Goal: Task Accomplishment & Management: Manage account settings

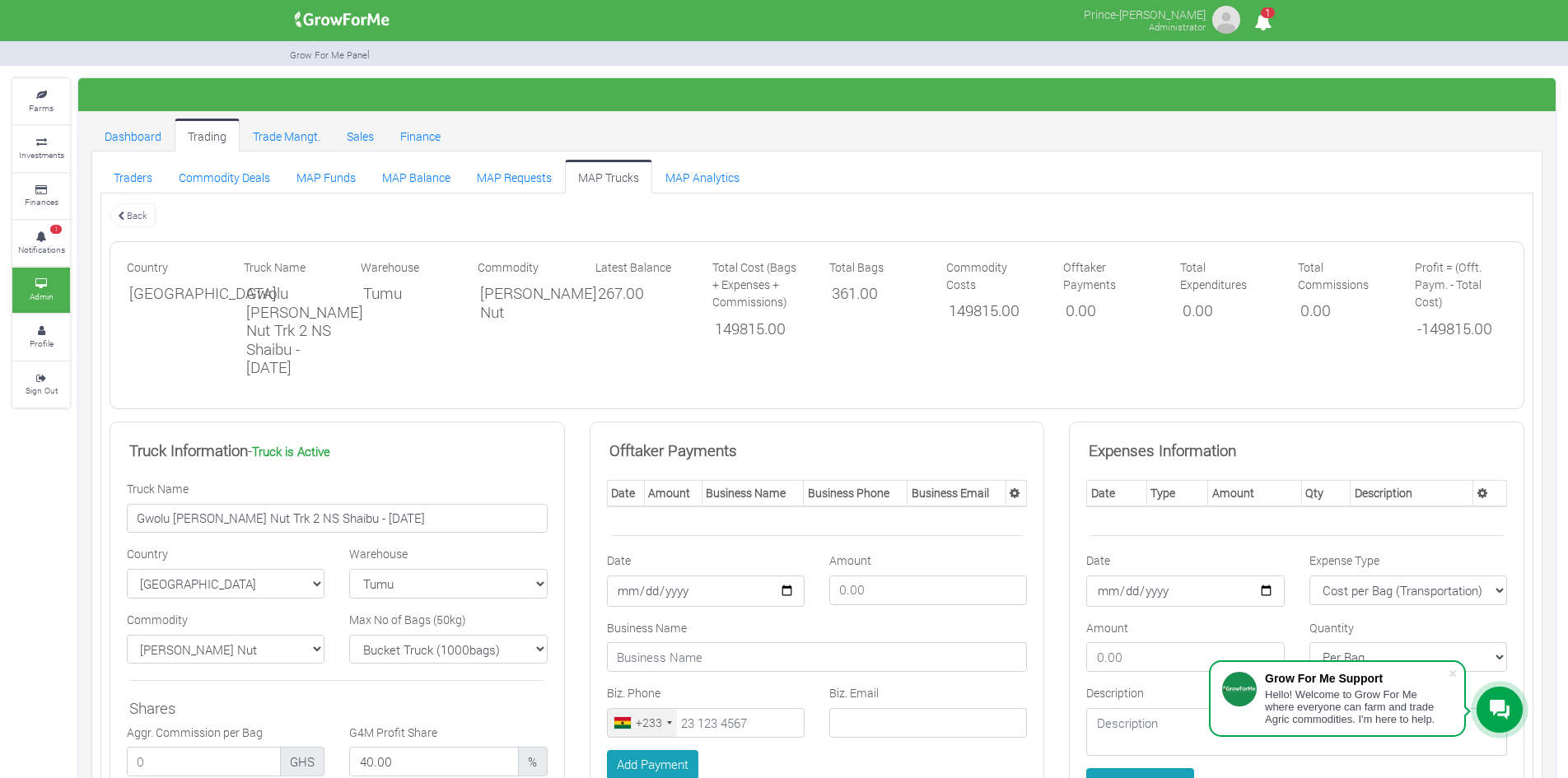
click at [602, 179] on link "MAP Trucks" at bounding box center [608, 176] width 88 height 33
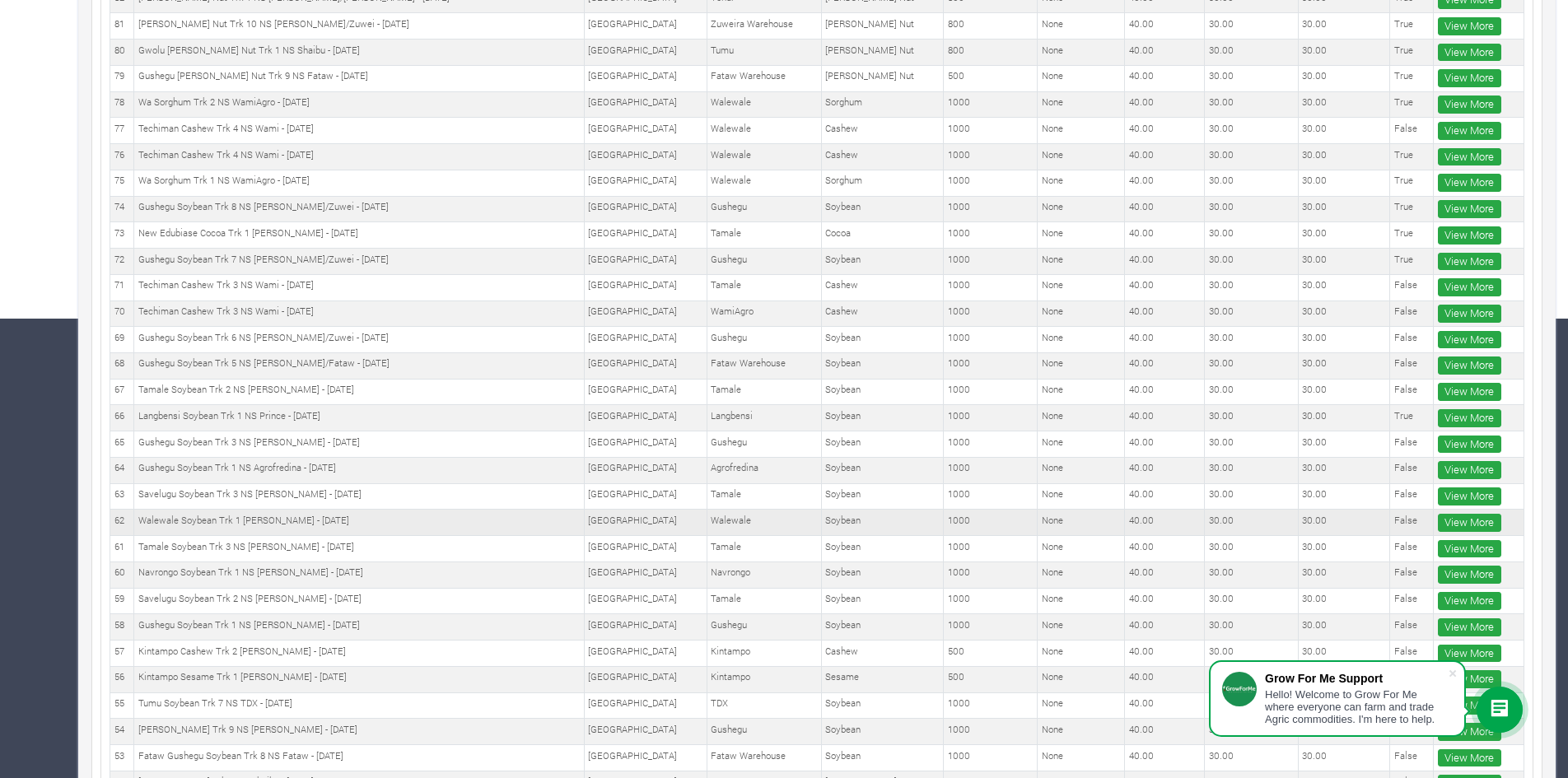
scroll to position [507, 0]
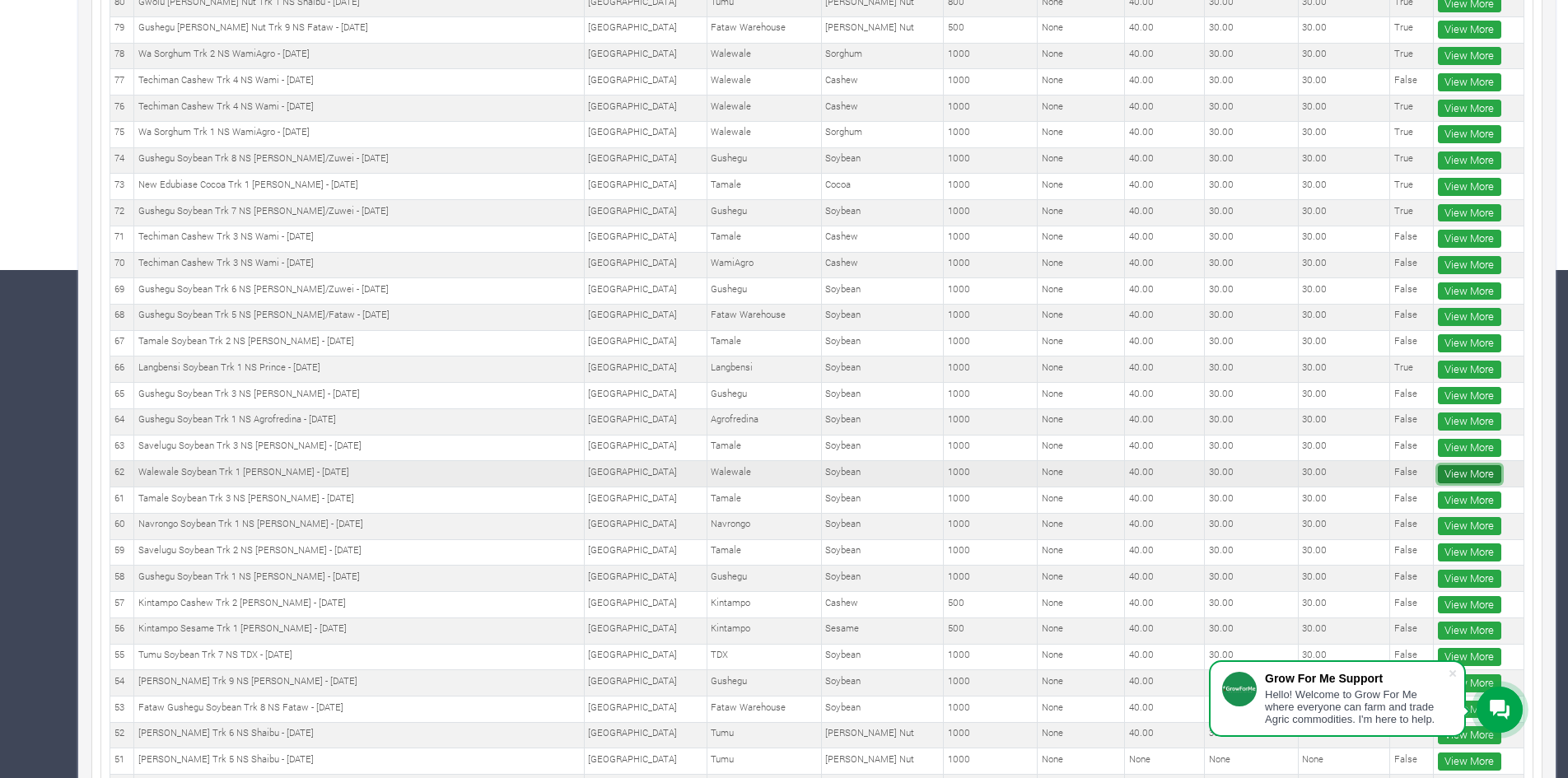
click at [1449, 475] on link "View More" at bounding box center [1470, 474] width 64 height 18
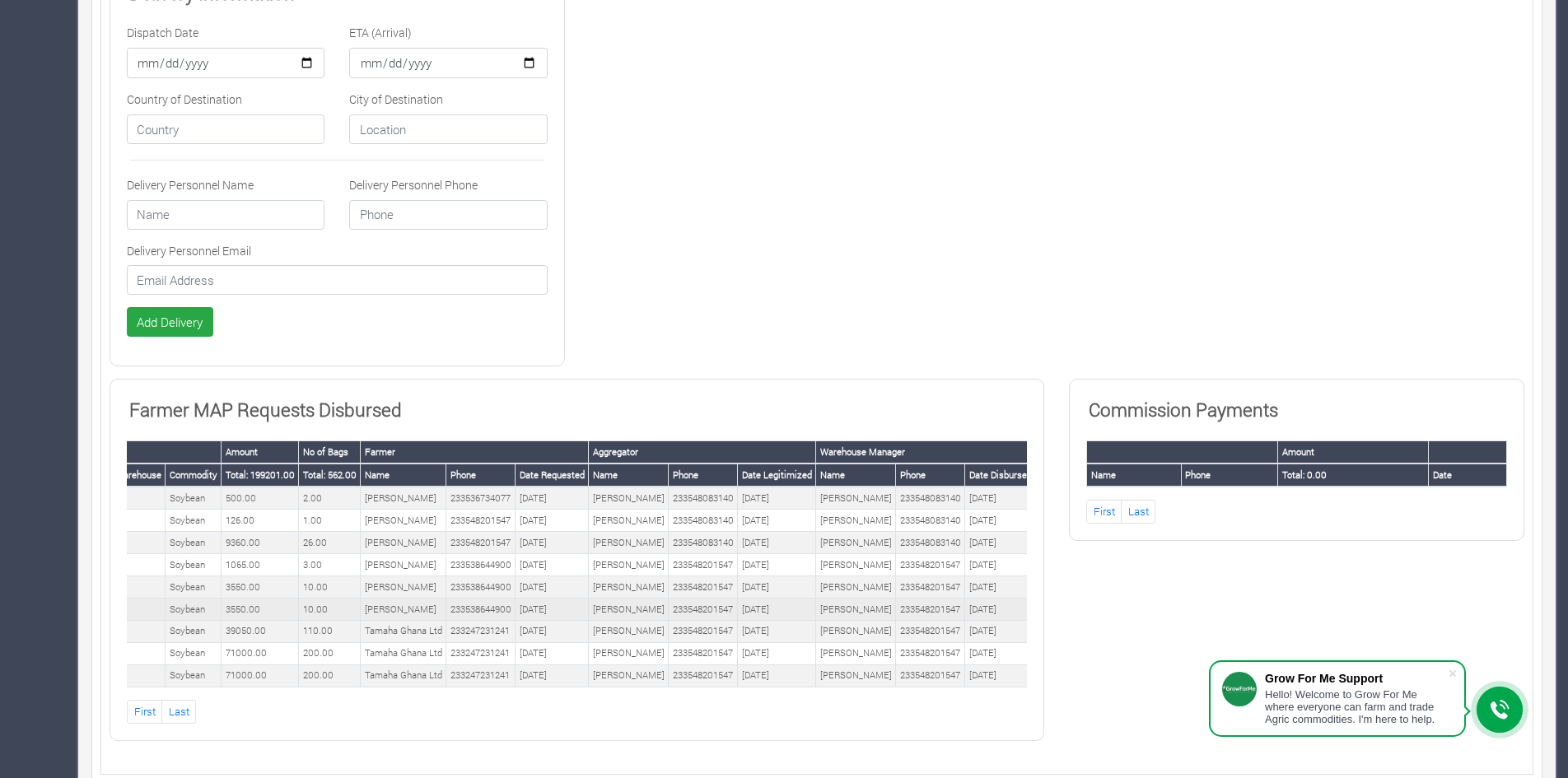
scroll to position [999, 0]
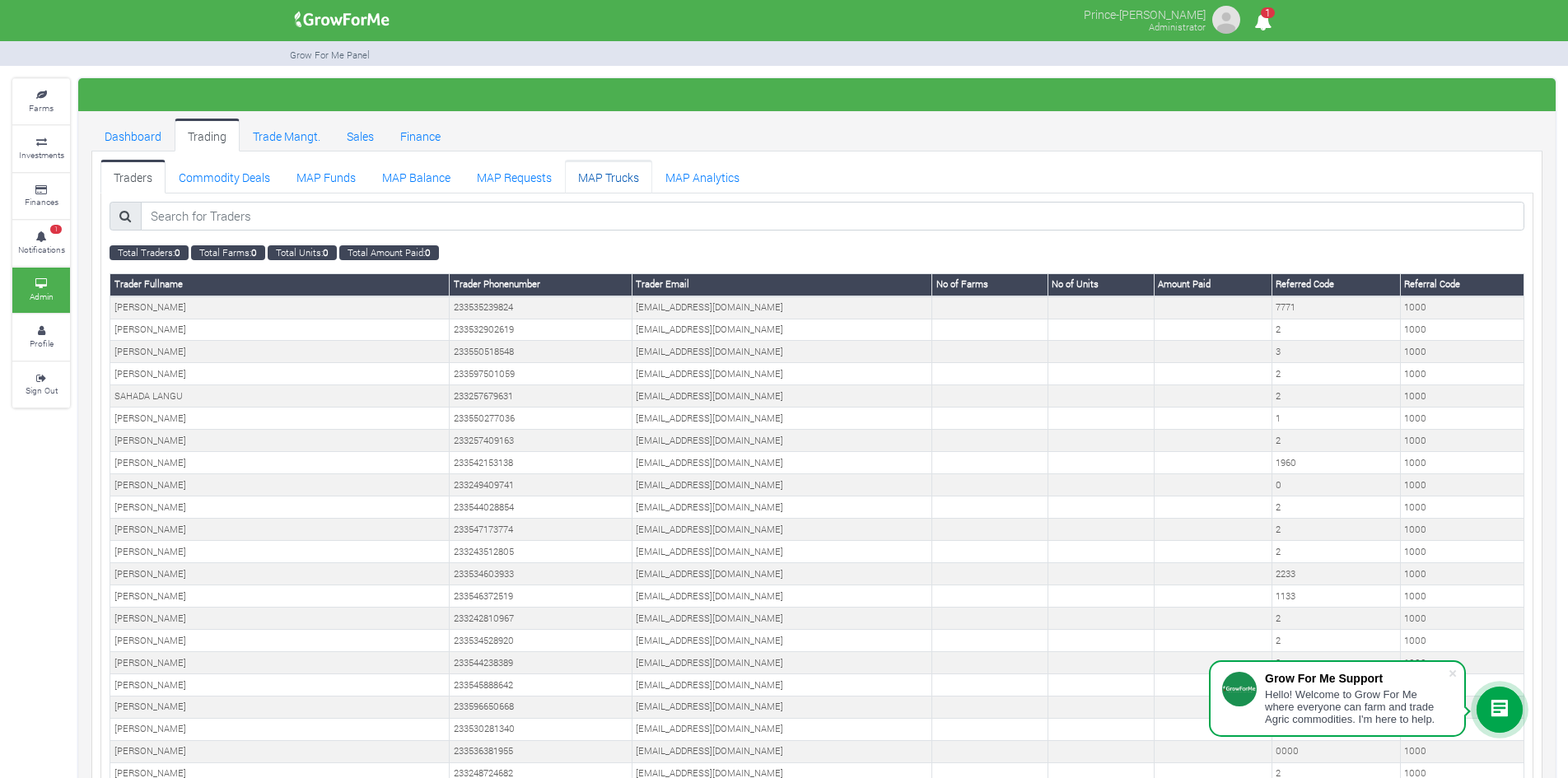
click at [617, 176] on link "MAP Trucks" at bounding box center [608, 176] width 88 height 33
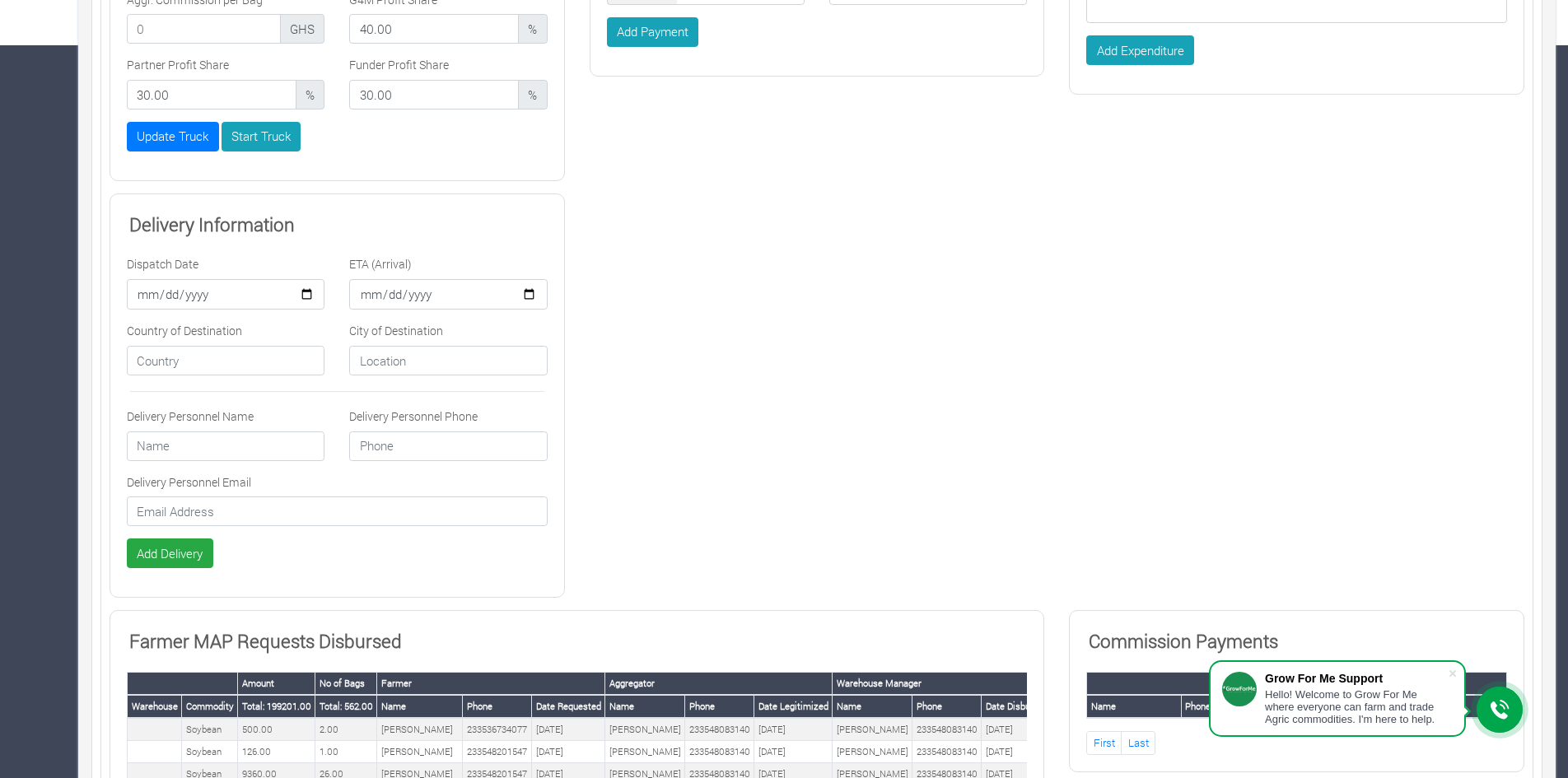
scroll to position [684, 0]
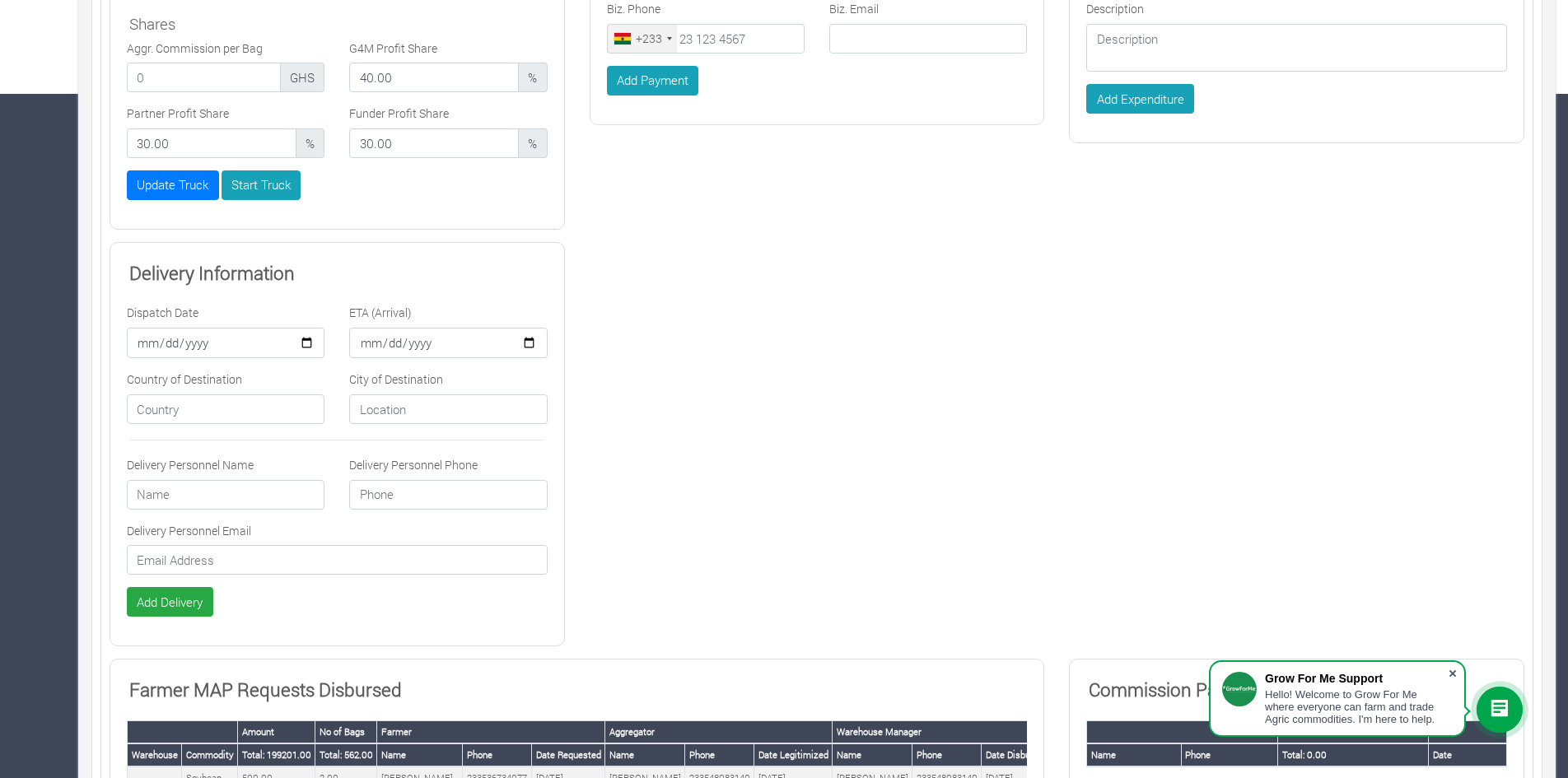
click at [1449, 675] on span at bounding box center [1452, 673] width 17 height 17
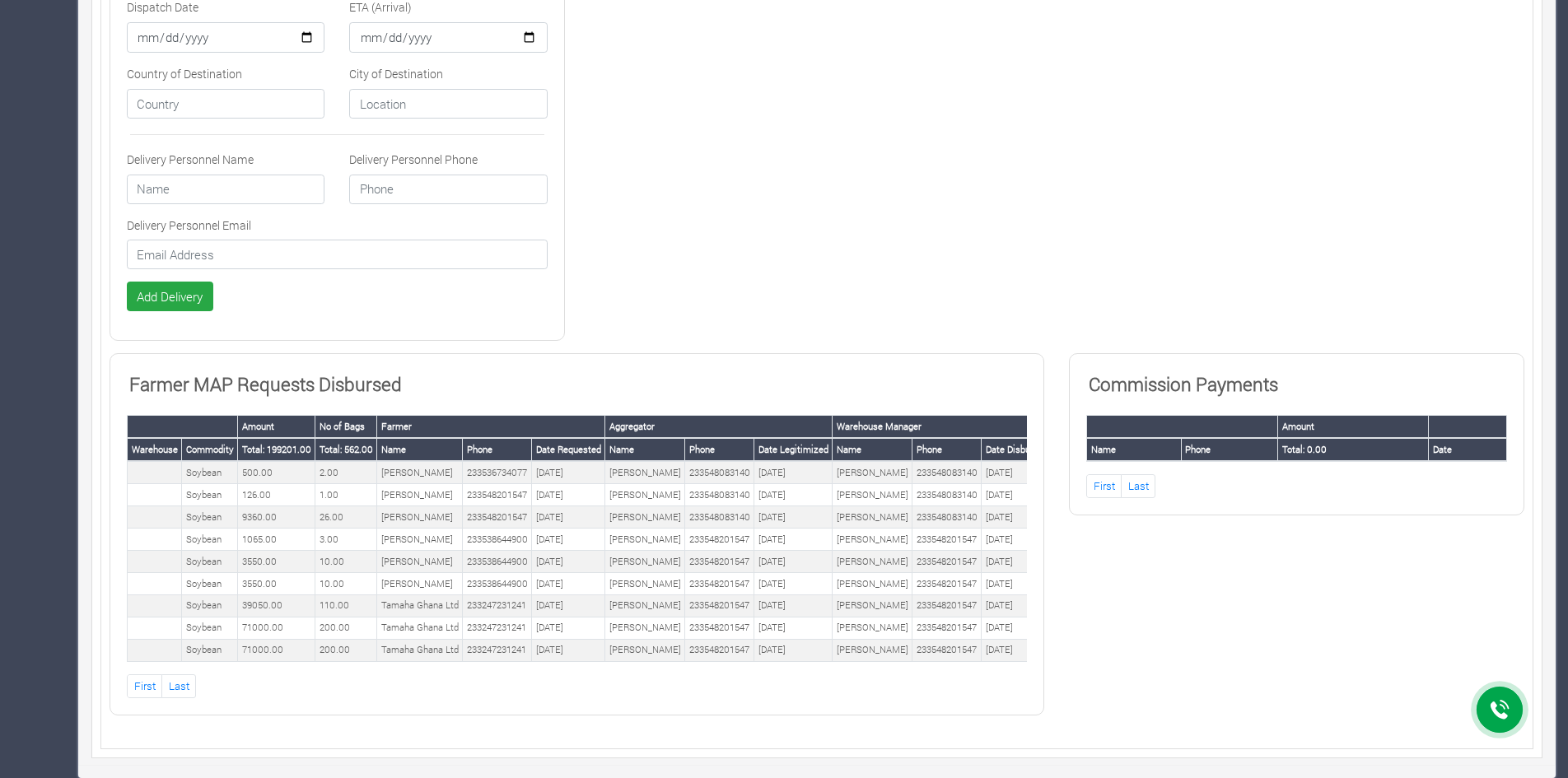
scroll to position [0, 0]
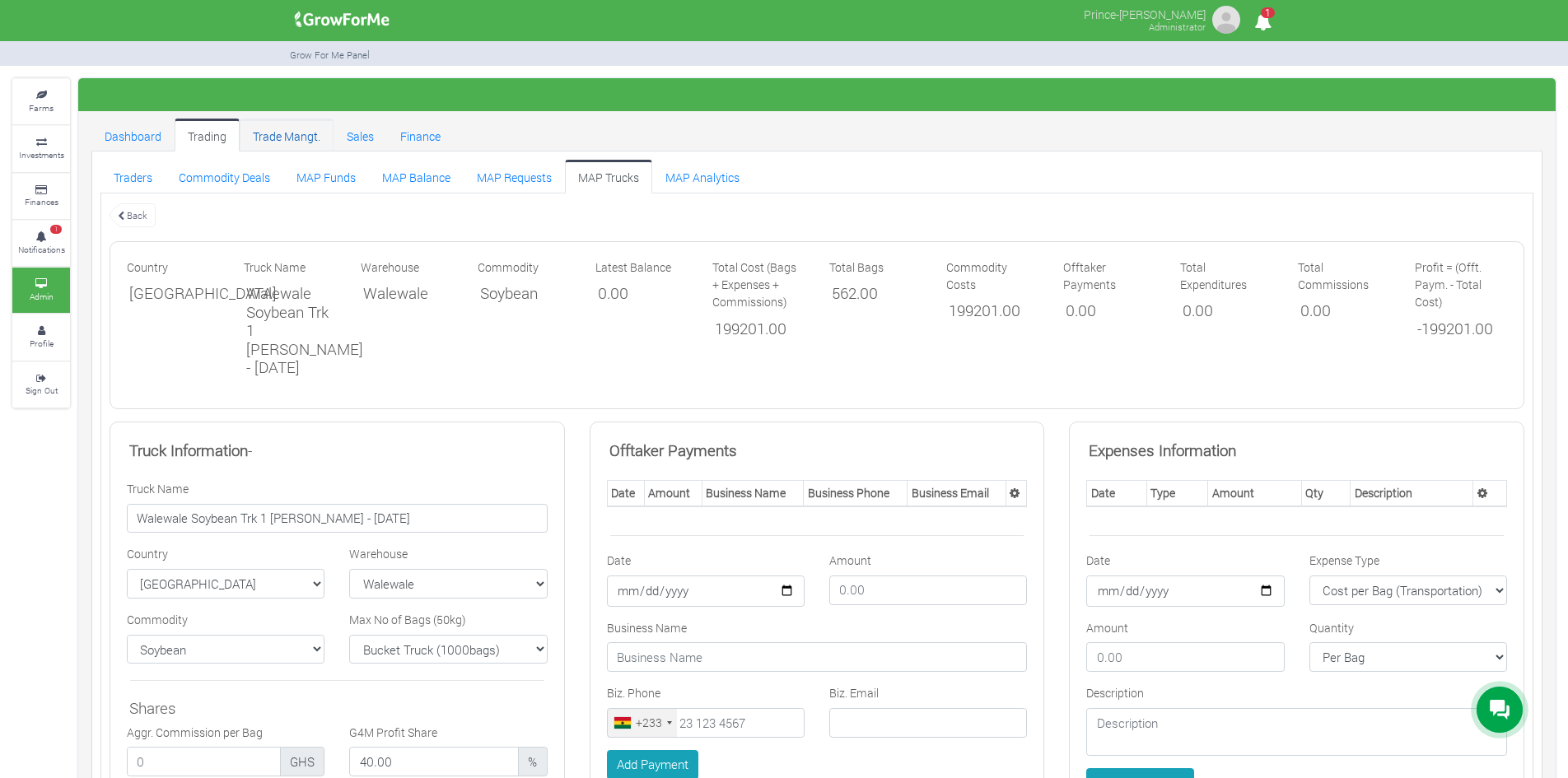
click at [260, 135] on link "Trade Mangt." at bounding box center [287, 134] width 94 height 33
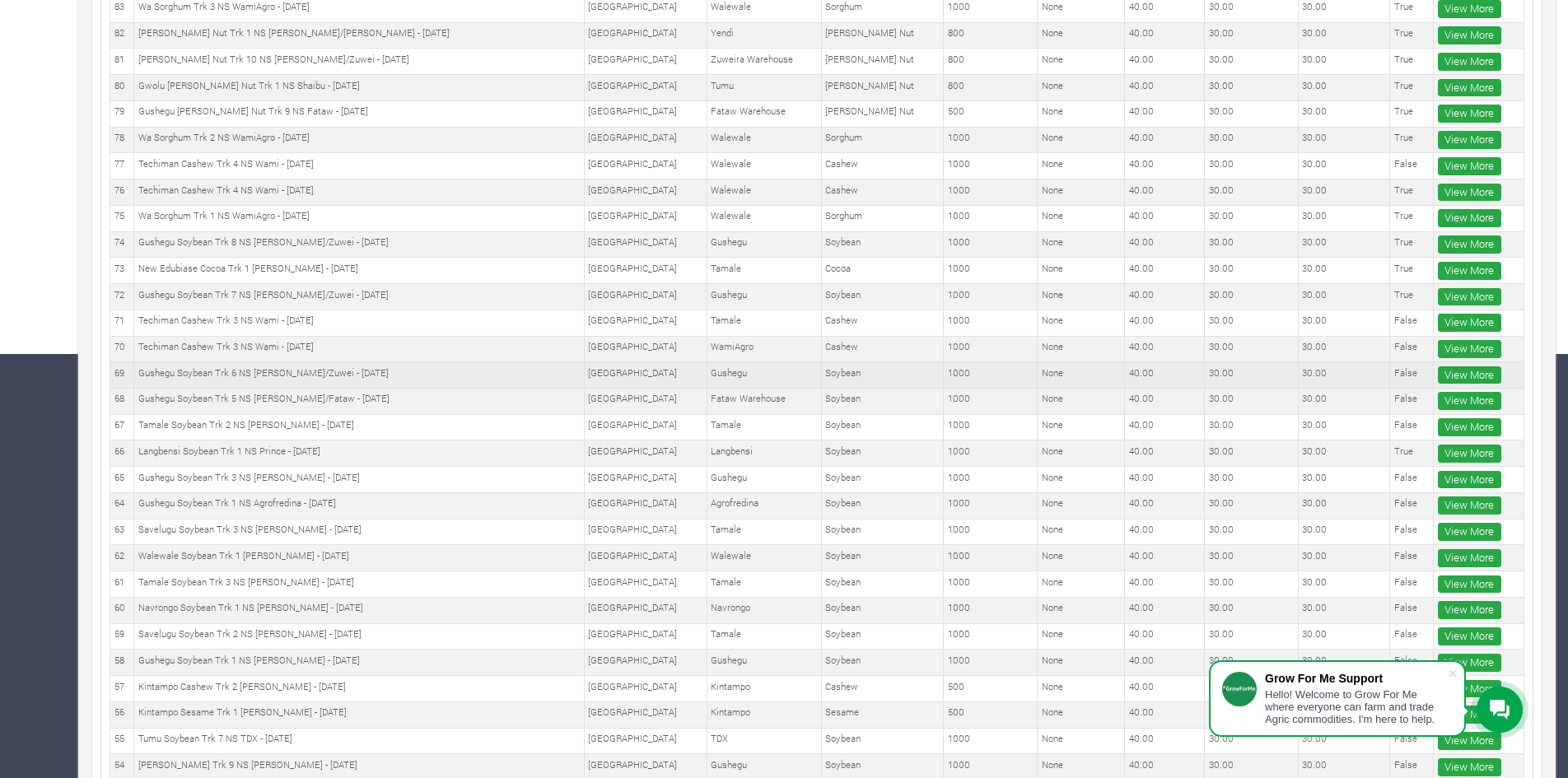
scroll to position [425, 0]
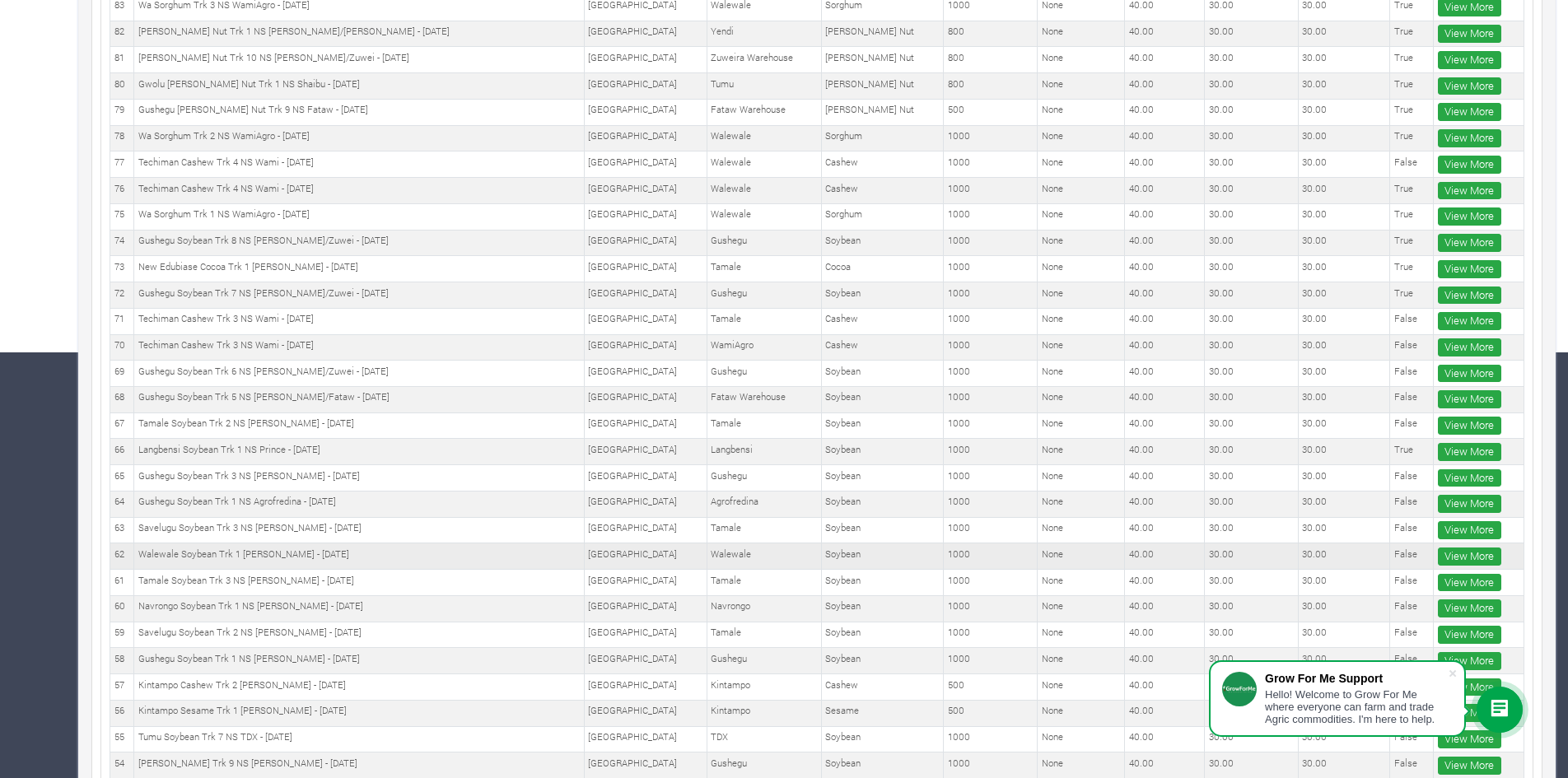
drag, startPoint x: 142, startPoint y: 555, endPoint x: 349, endPoint y: 553, distance: 207.0
click at [349, 553] on td "Walewale Soybean Trk 1 [PERSON_NAME] - [DATE]" at bounding box center [359, 556] width 450 height 27
click at [1470, 558] on link "View More" at bounding box center [1470, 556] width 64 height 18
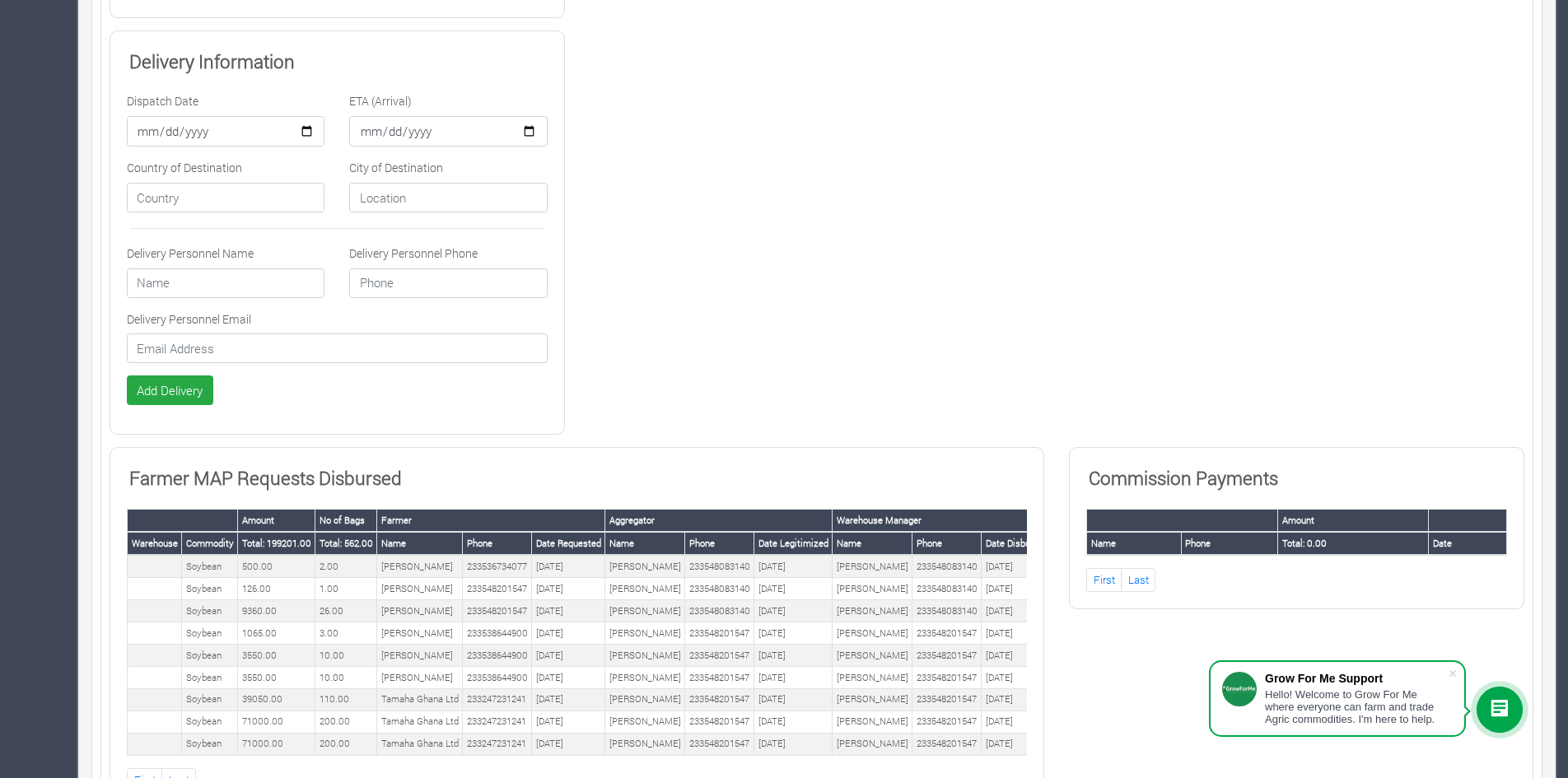
scroll to position [999, 0]
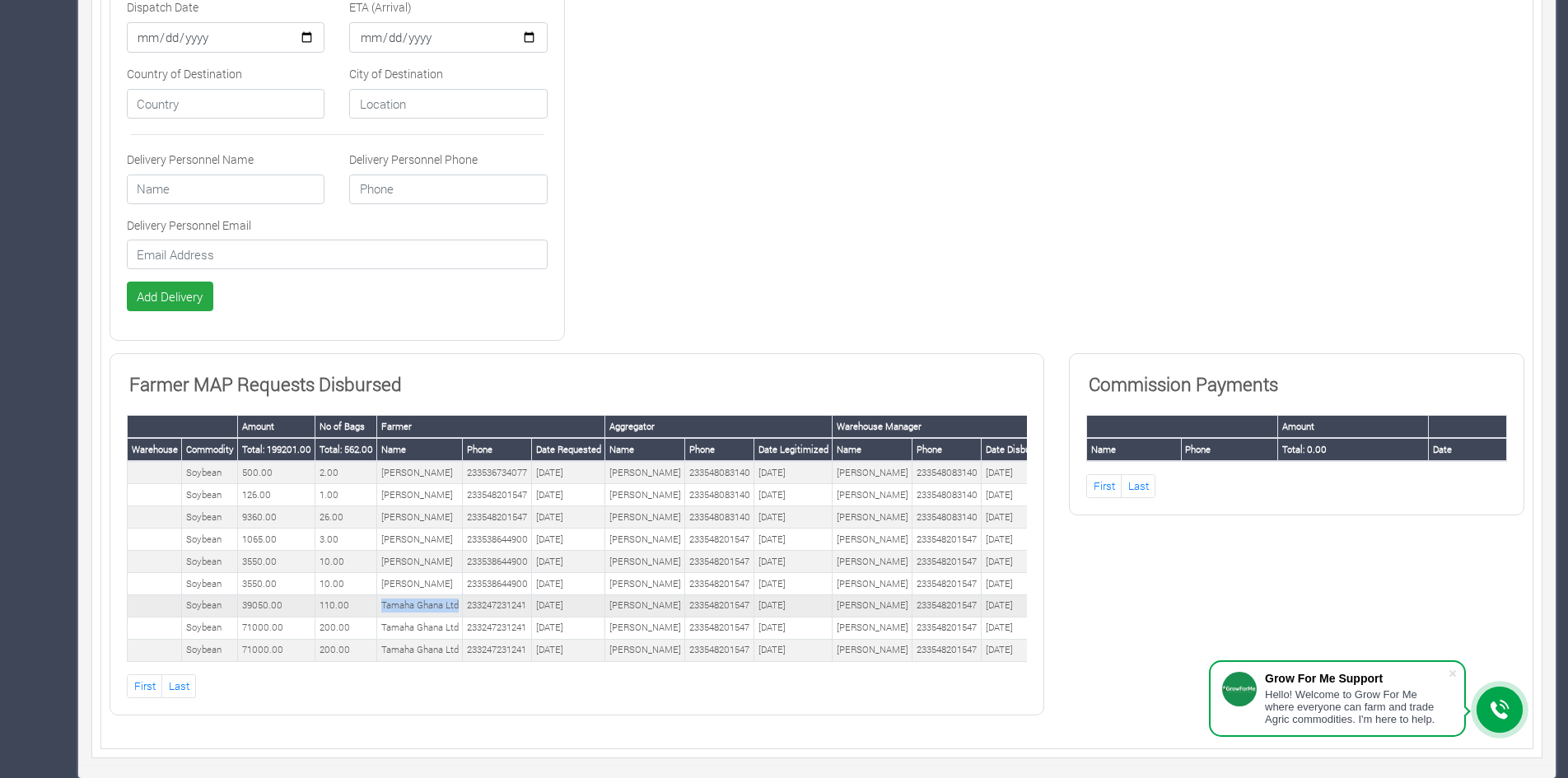
drag, startPoint x: 379, startPoint y: 590, endPoint x: 457, endPoint y: 589, distance: 78.0
click at [457, 594] on td "Tamaha Ghana Ltd" at bounding box center [419, 605] width 86 height 22
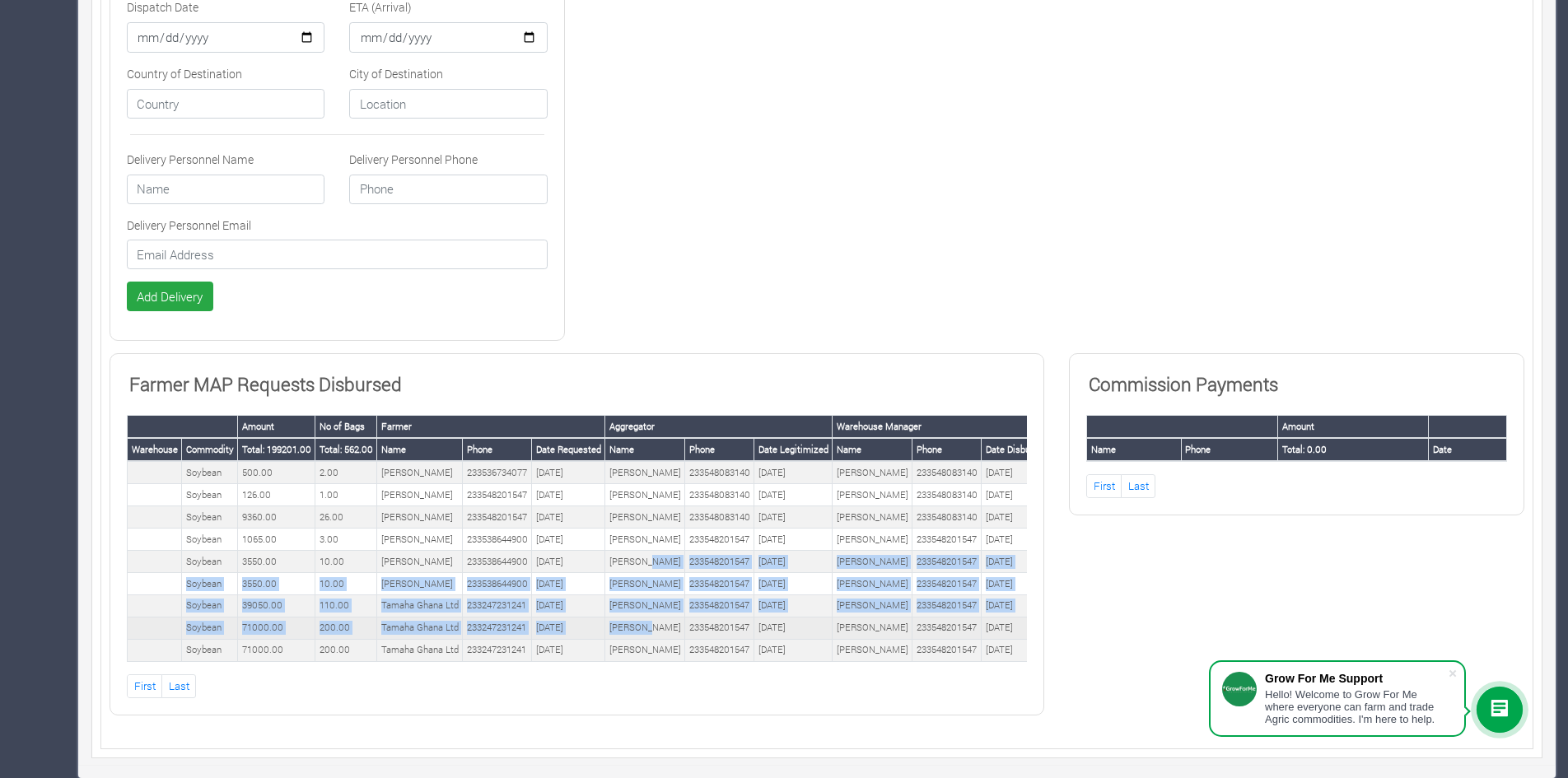
drag, startPoint x: 648, startPoint y: 545, endPoint x: 646, endPoint y: 628, distance: 83.0
click at [646, 628] on tbody "Soybean 500.00 2.00 MUDASIR MASHUD 233536734077 13th/04/2025 Eric Teye 23354808…" at bounding box center [590, 561] width 925 height 200
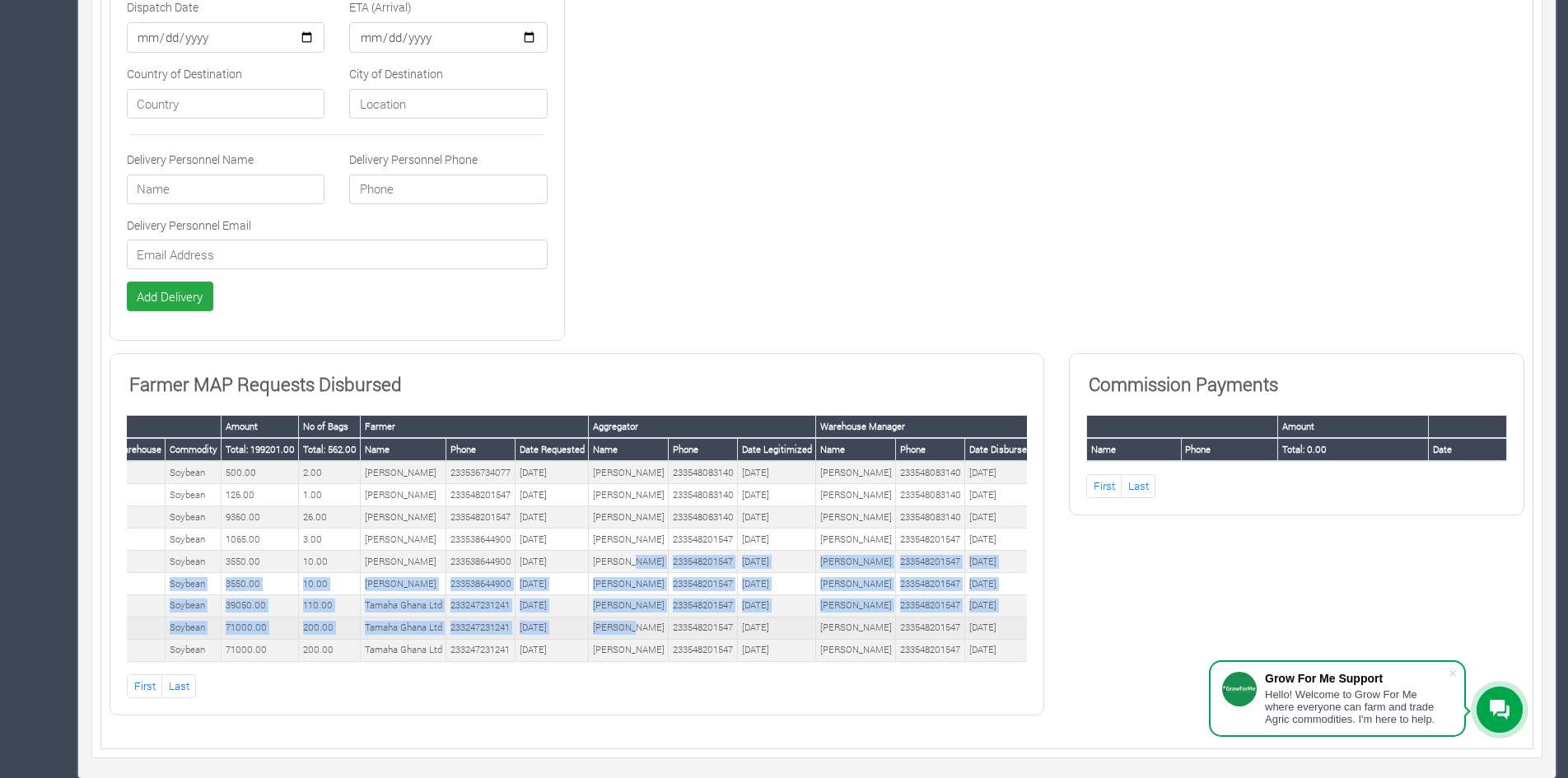
scroll to position [0, 0]
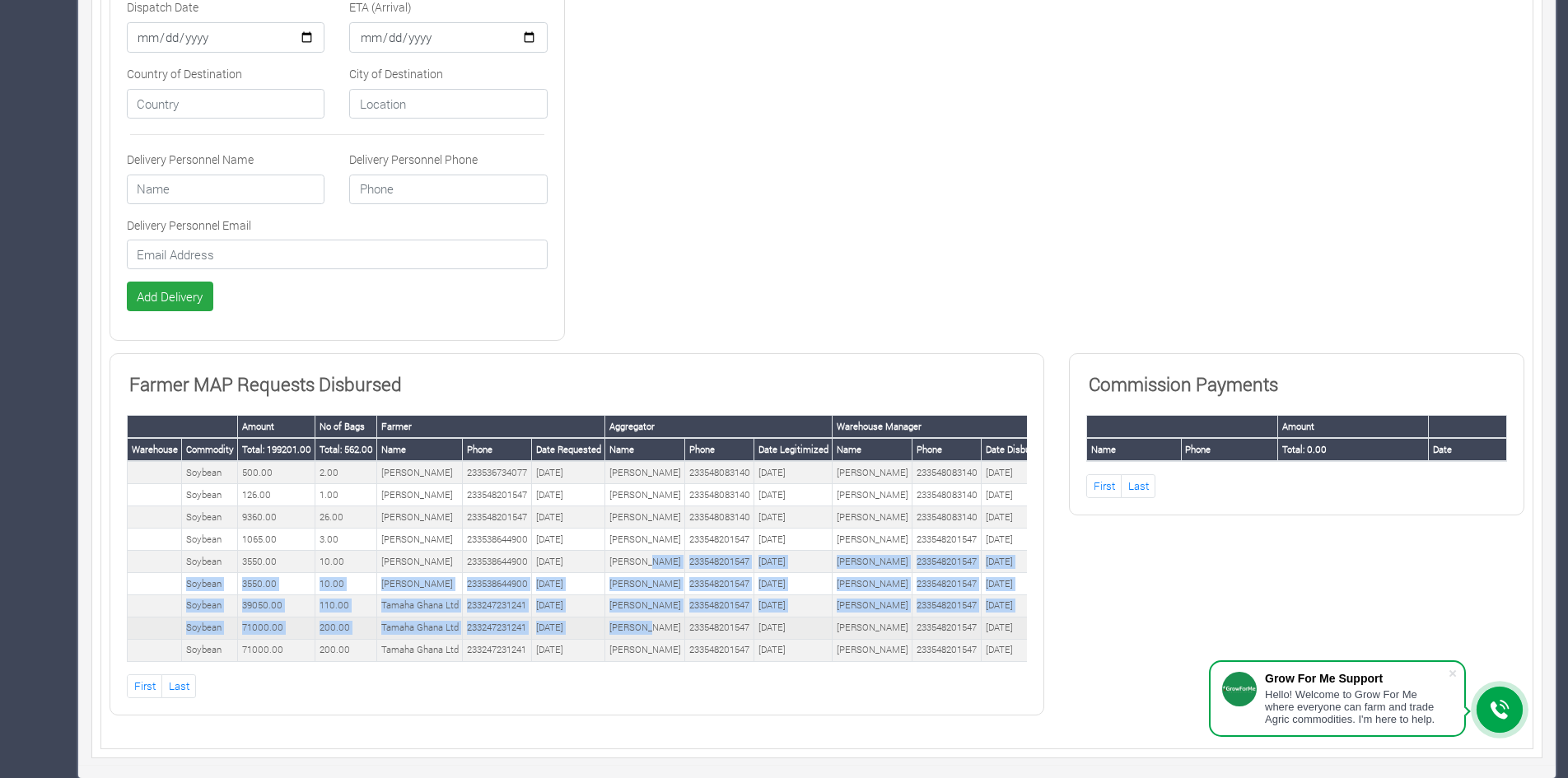
click at [718, 616] on td "233548201547" at bounding box center [720, 627] width 69 height 22
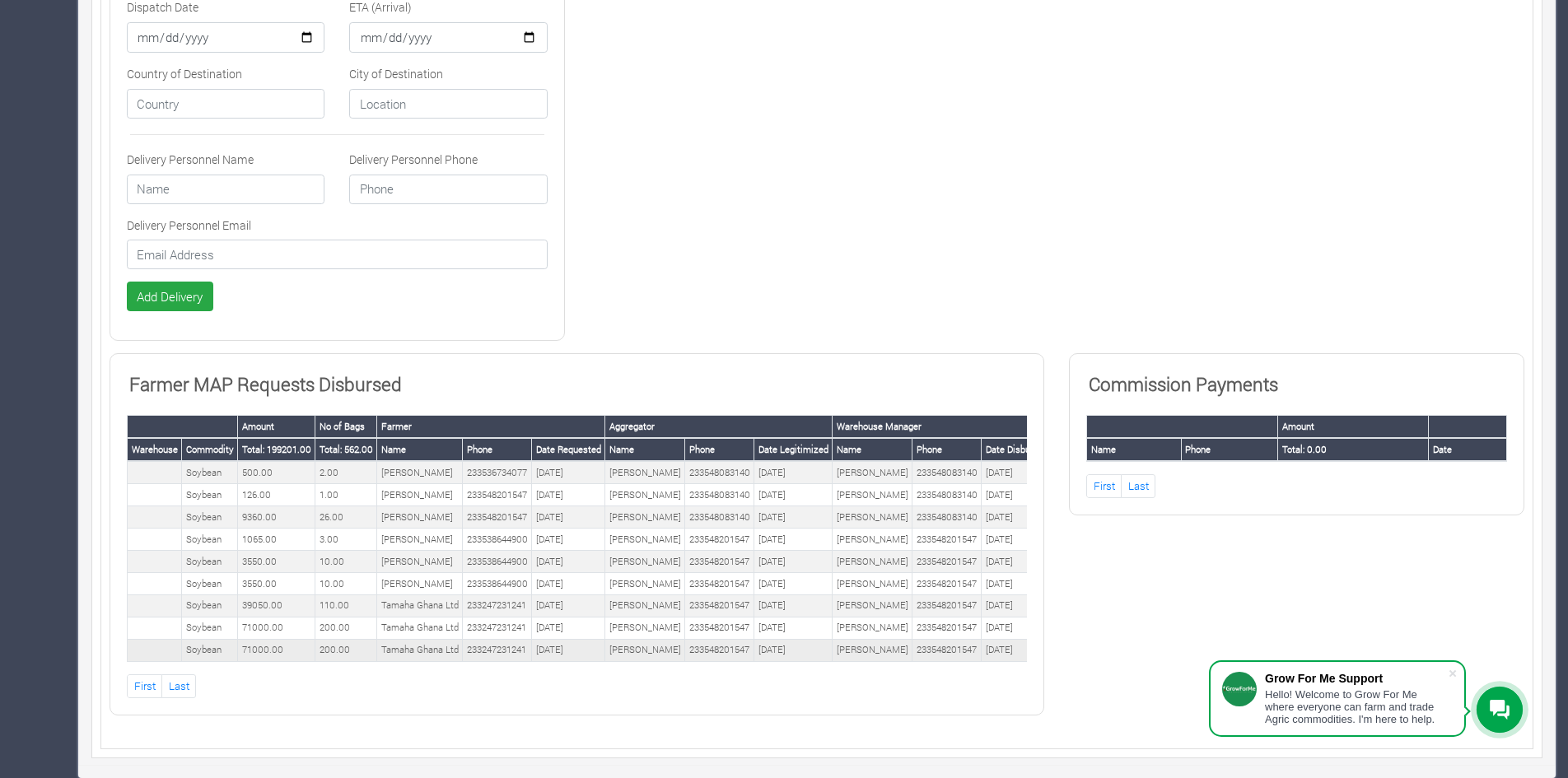
scroll to position [0, 17]
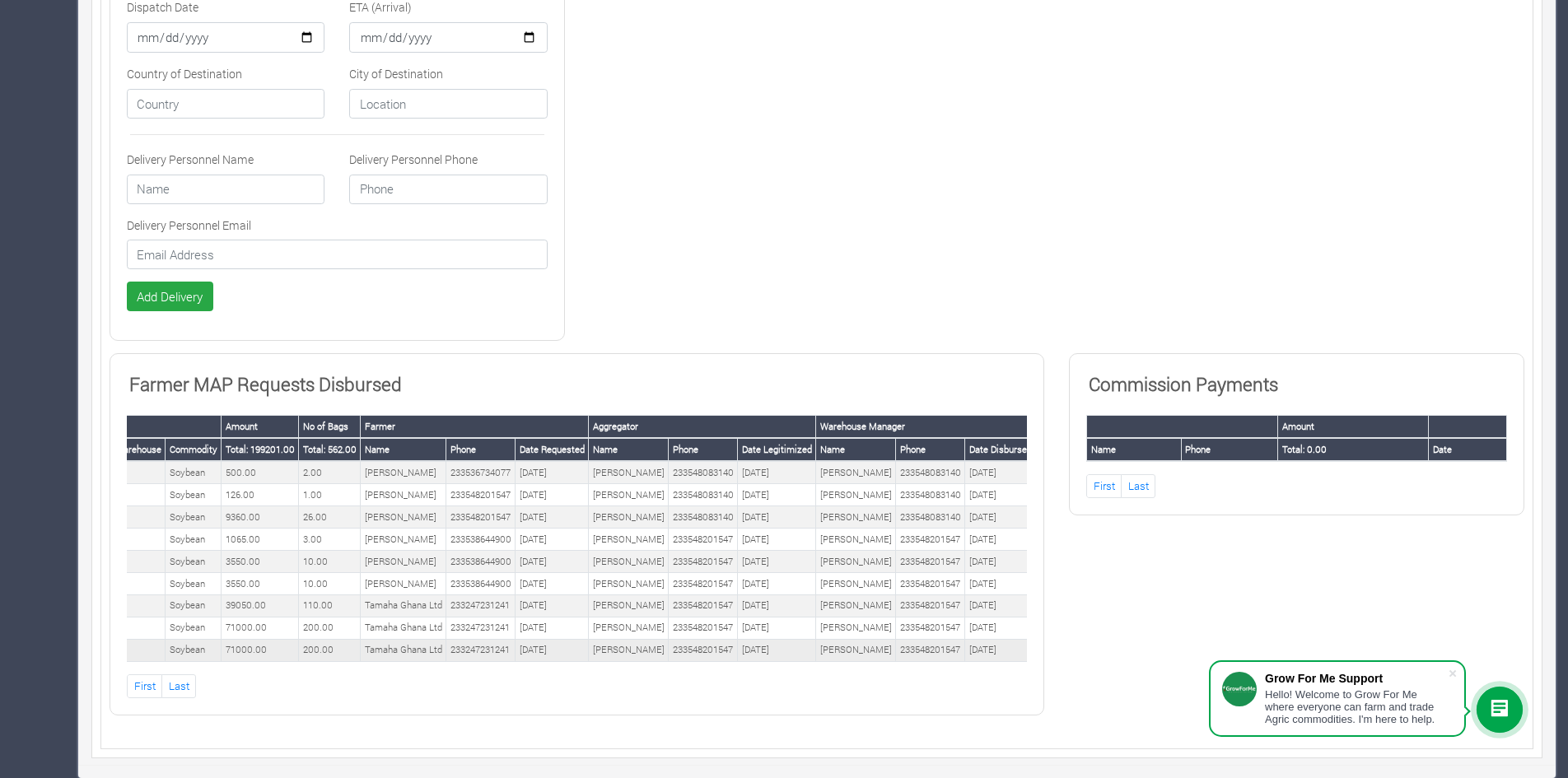
drag, startPoint x: 164, startPoint y: 592, endPoint x: 1021, endPoint y: 640, distance: 858.3
click at [1021, 640] on tbody "Soybean 500.00 2.00 MUDASIR MASHUD 233536734077 13th/04/2025 Eric Teye 23354808…" at bounding box center [574, 561] width 925 height 200
copy tbody "Soybean 39050.00 110.00 Tamaha Ghana Ltd 233247231241 28th/02/2025 Frederick Do…"
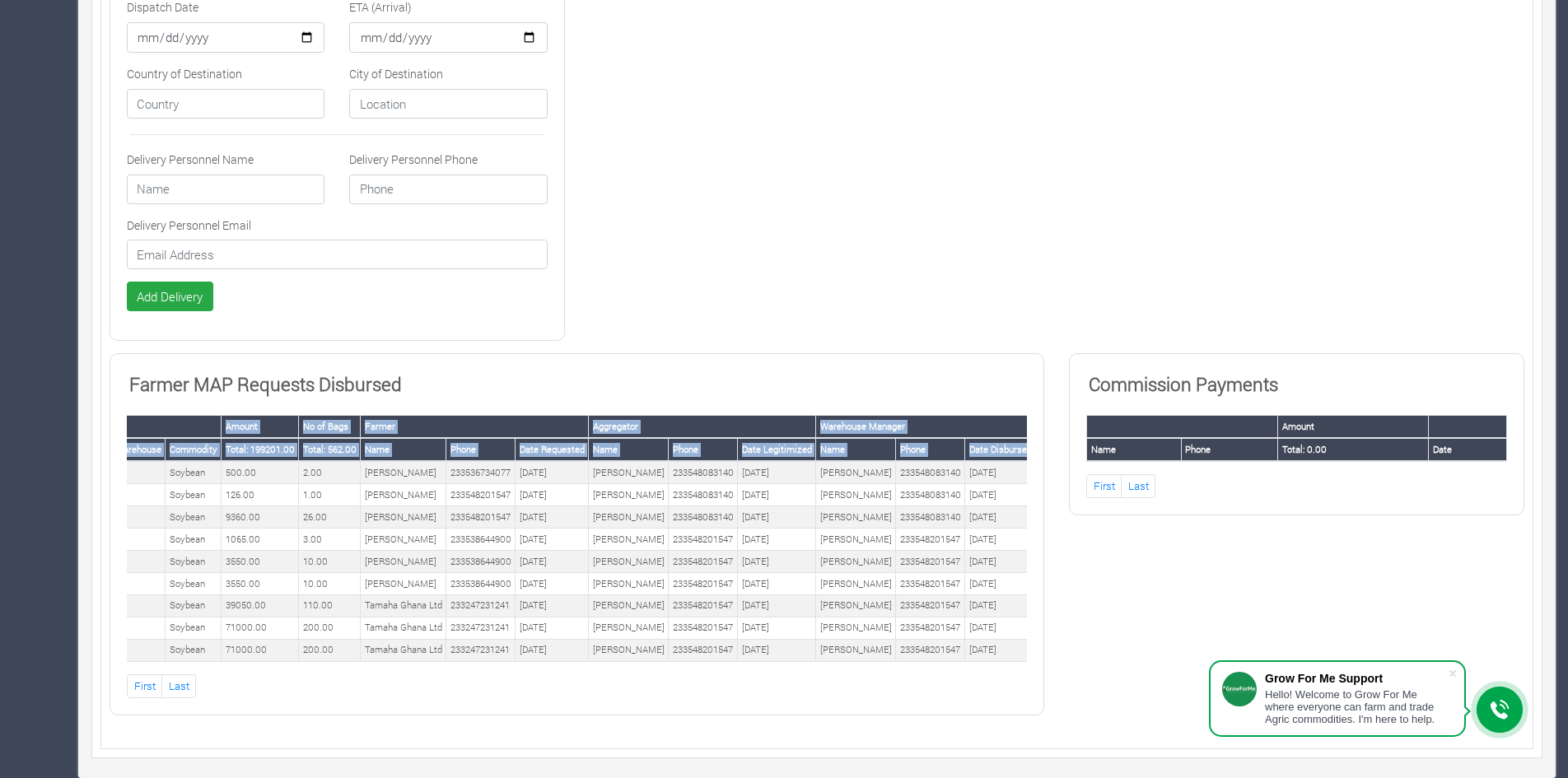
drag, startPoint x: 134, startPoint y: 415, endPoint x: 1024, endPoint y: 434, distance: 890.2
click at [1024, 434] on thead "Amount No of Bags Farmer Aggregator Warehouse Manager Warehouse Commodity Total…" at bounding box center [574, 438] width 925 height 45
copy thead "Amount No of Bags Farmer Aggregator Warehouse Manager Warehouse Commodity Total…"
click at [595, 616] on td "Frederick Dotse" at bounding box center [629, 627] width 80 height 22
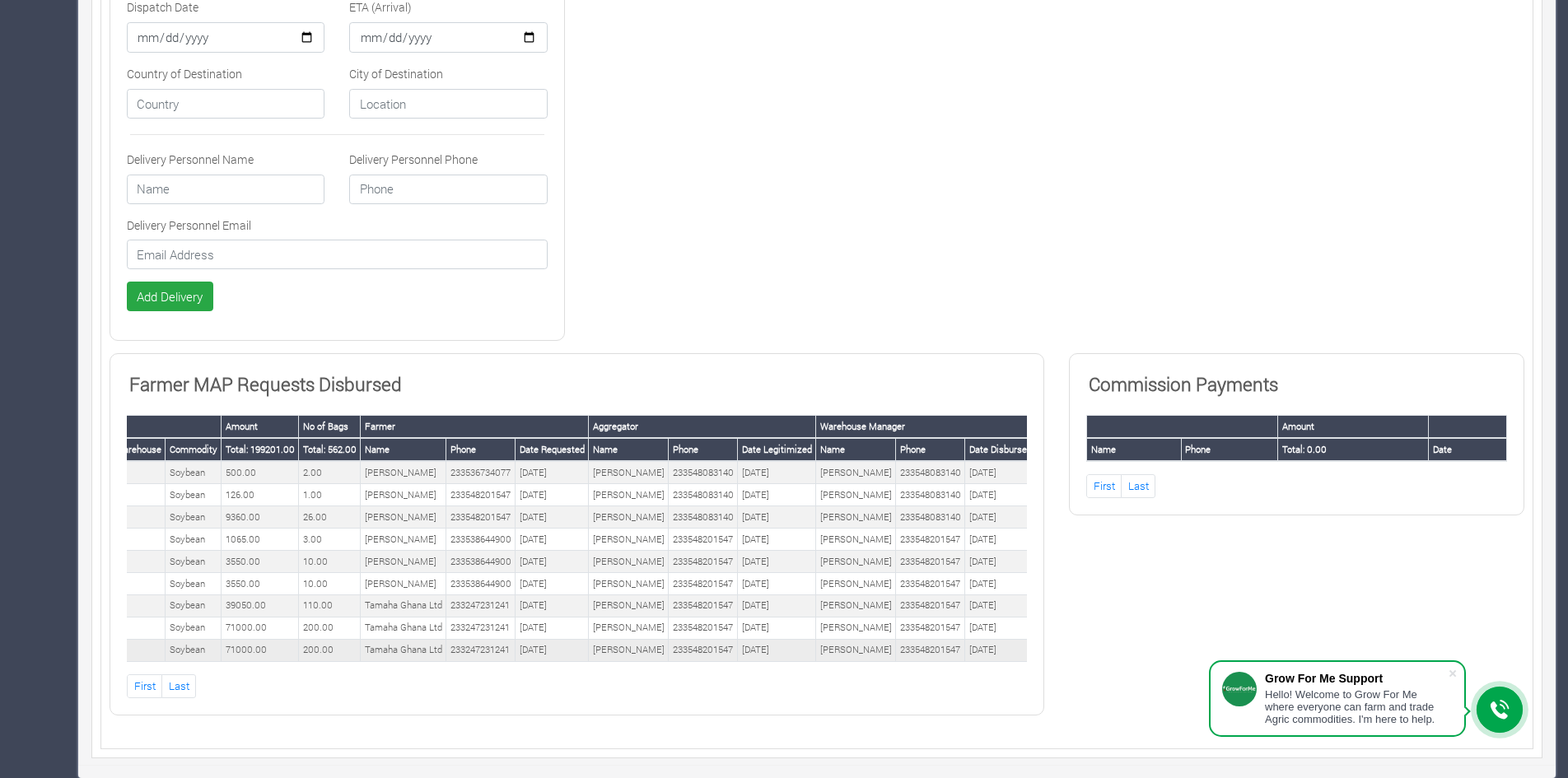
drag, startPoint x: 147, startPoint y: 409, endPoint x: 1023, endPoint y: 645, distance: 907.2
click at [1023, 645] on table "Amount No of Bags Farmer Aggregator Warehouse Manager Warehouse Commodity Total…" at bounding box center [573, 538] width 925 height 247
copy table "Amount No of Bags Farmer Aggregator Warehouse Manager Warehouse Commodity Total…"
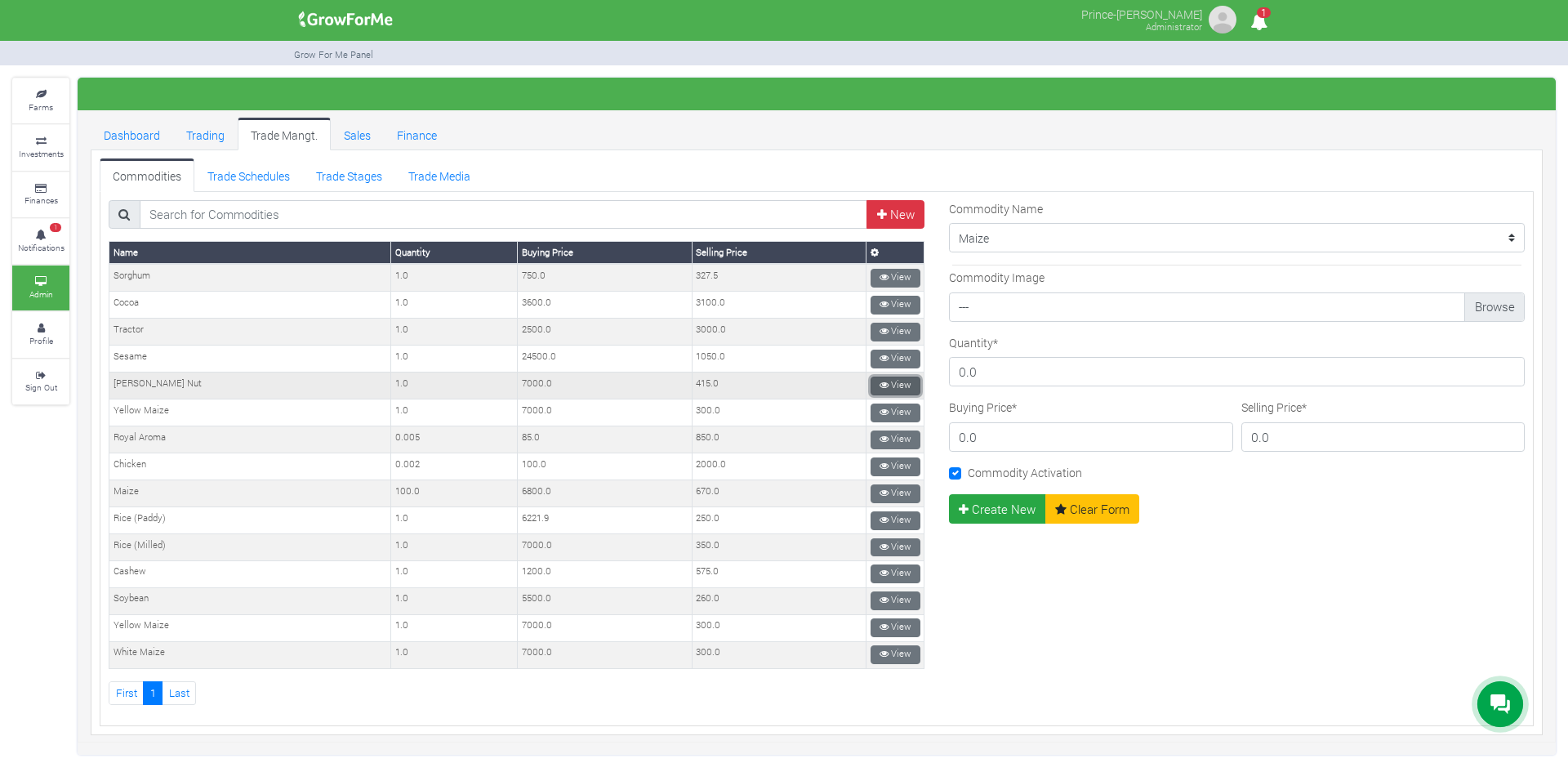
click at [876, 379] on link "View" at bounding box center [895, 385] width 50 height 18
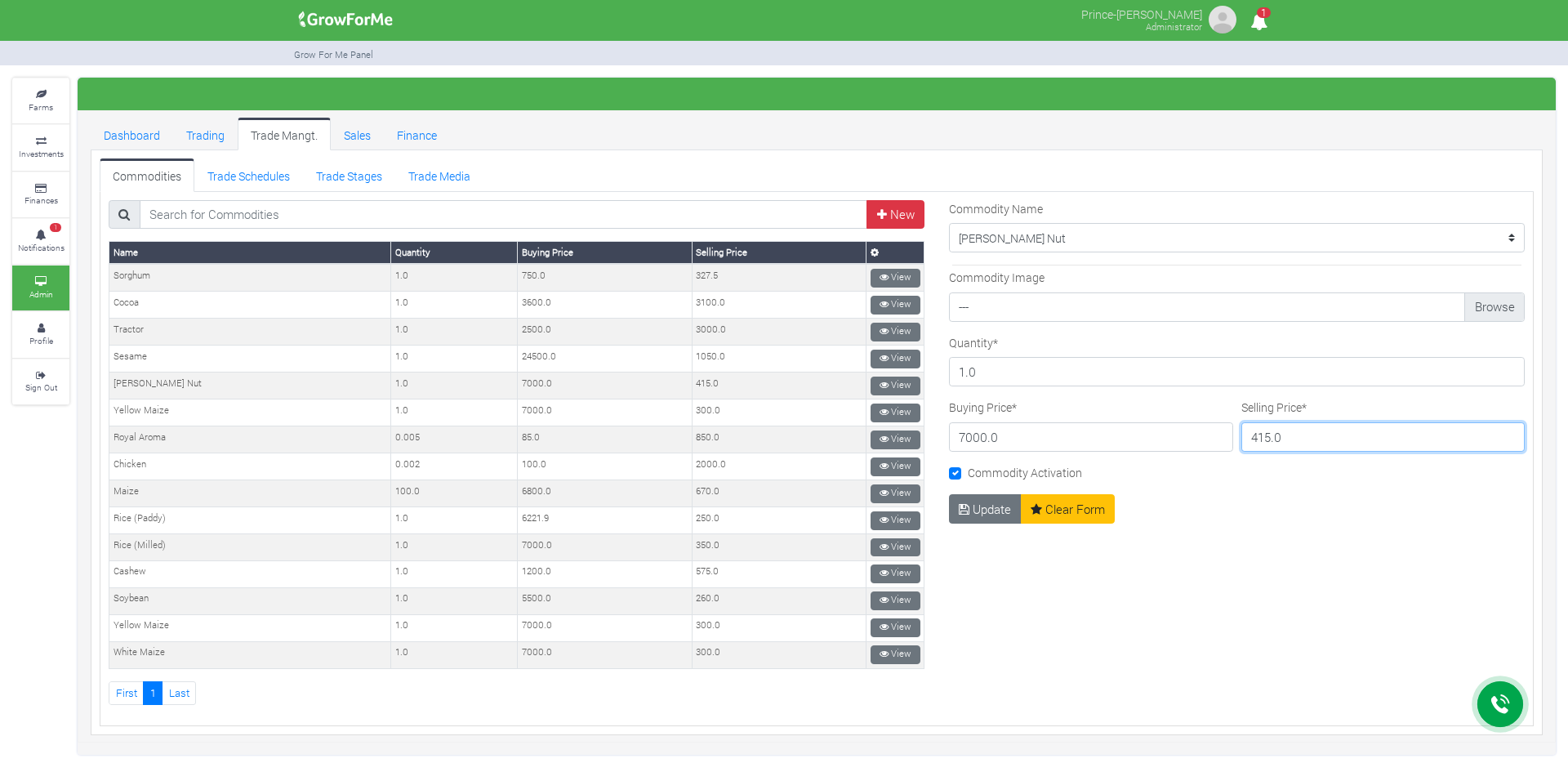
click at [1278, 441] on input "415.0" at bounding box center [1384, 437] width 284 height 30
type input "4"
type input "350"
click at [977, 511] on button "Update" at bounding box center [985, 509] width 73 height 30
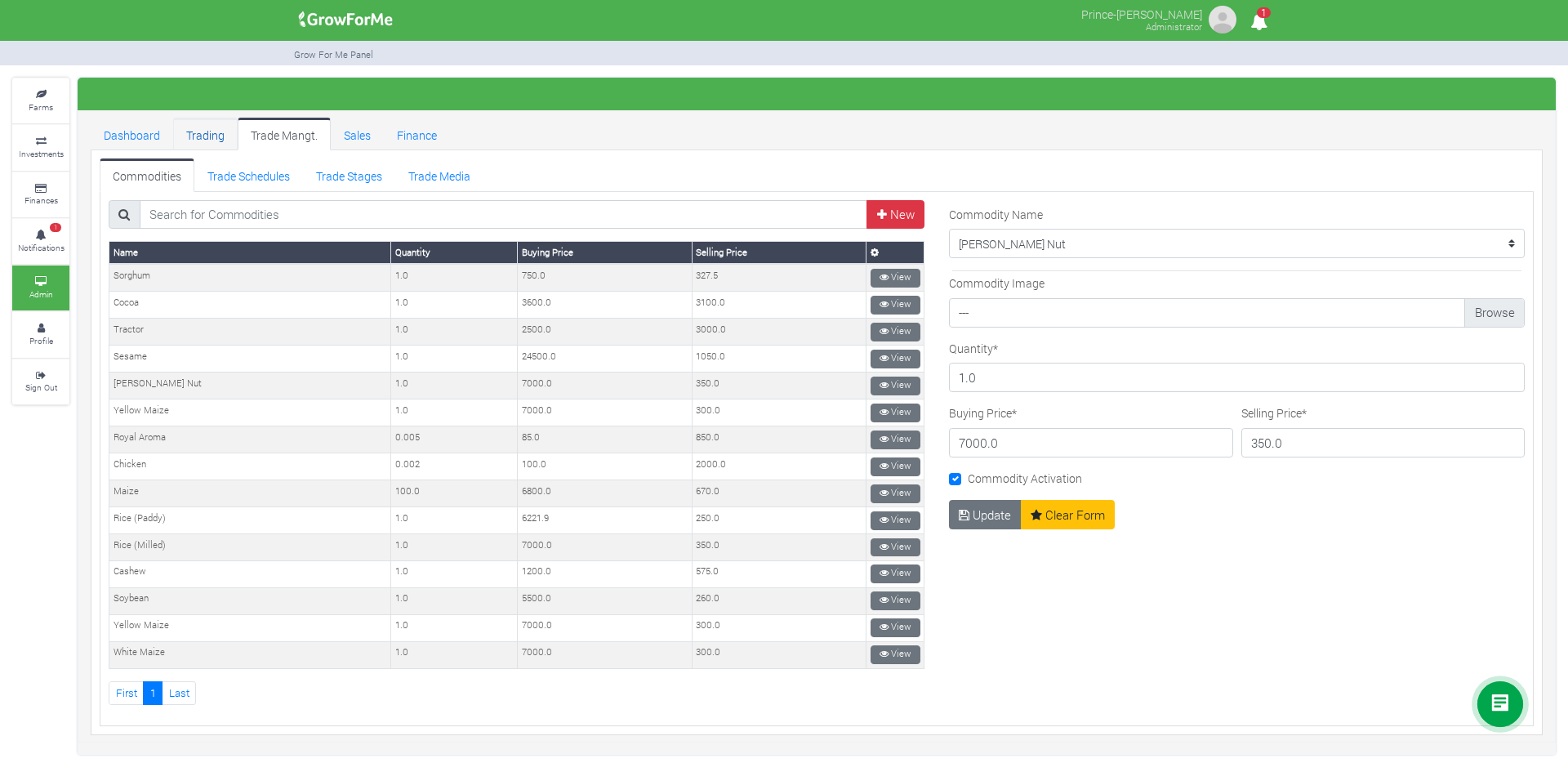
click at [211, 136] on link "Trading" at bounding box center [205, 133] width 65 height 32
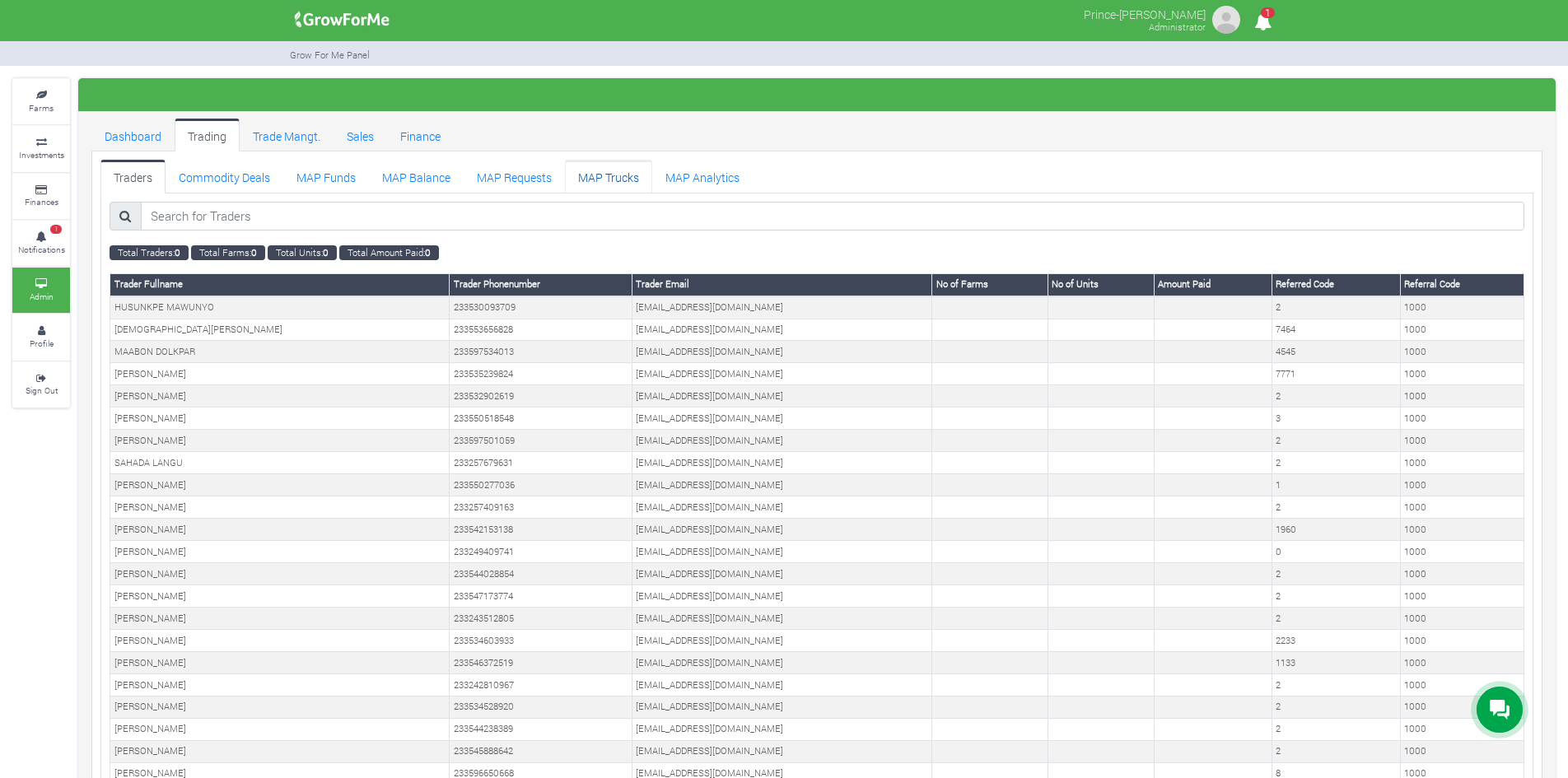
click at [596, 172] on link "MAP Trucks" at bounding box center [608, 176] width 88 height 33
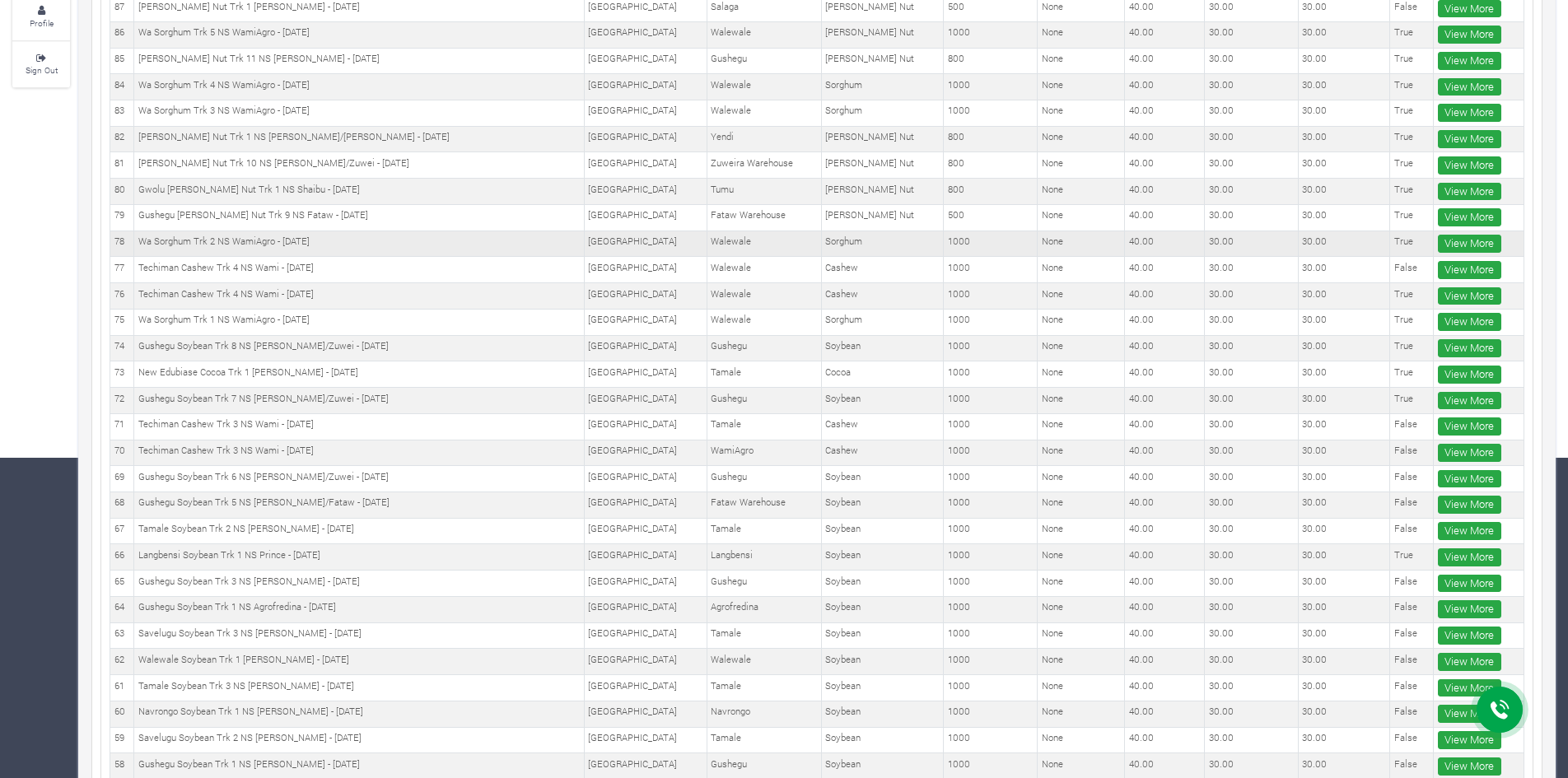
scroll to position [329, 0]
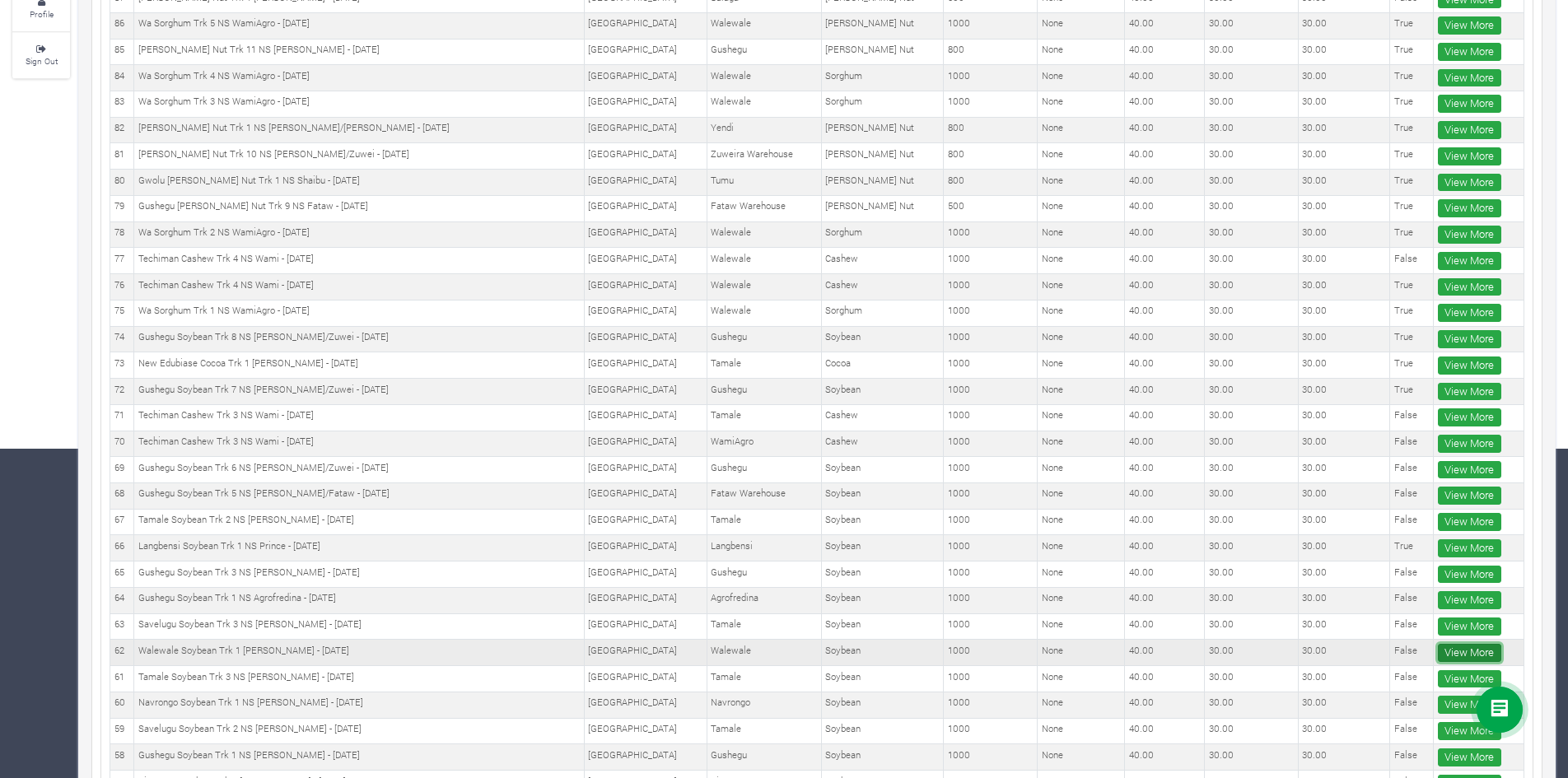
click at [1466, 645] on link "View More" at bounding box center [1470, 652] width 64 height 18
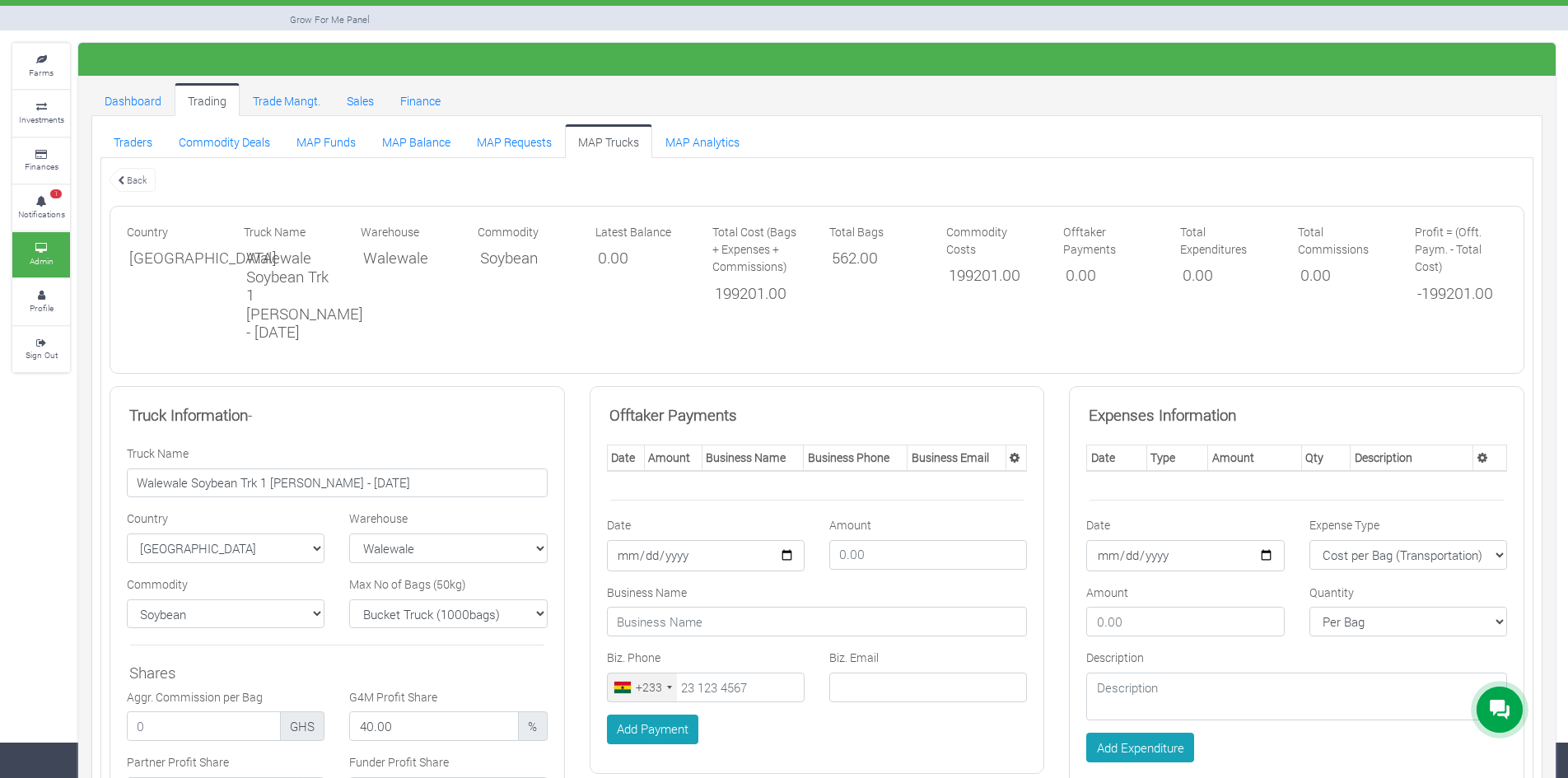
scroll to position [42, 0]
